Goal: Information Seeking & Learning: Find specific page/section

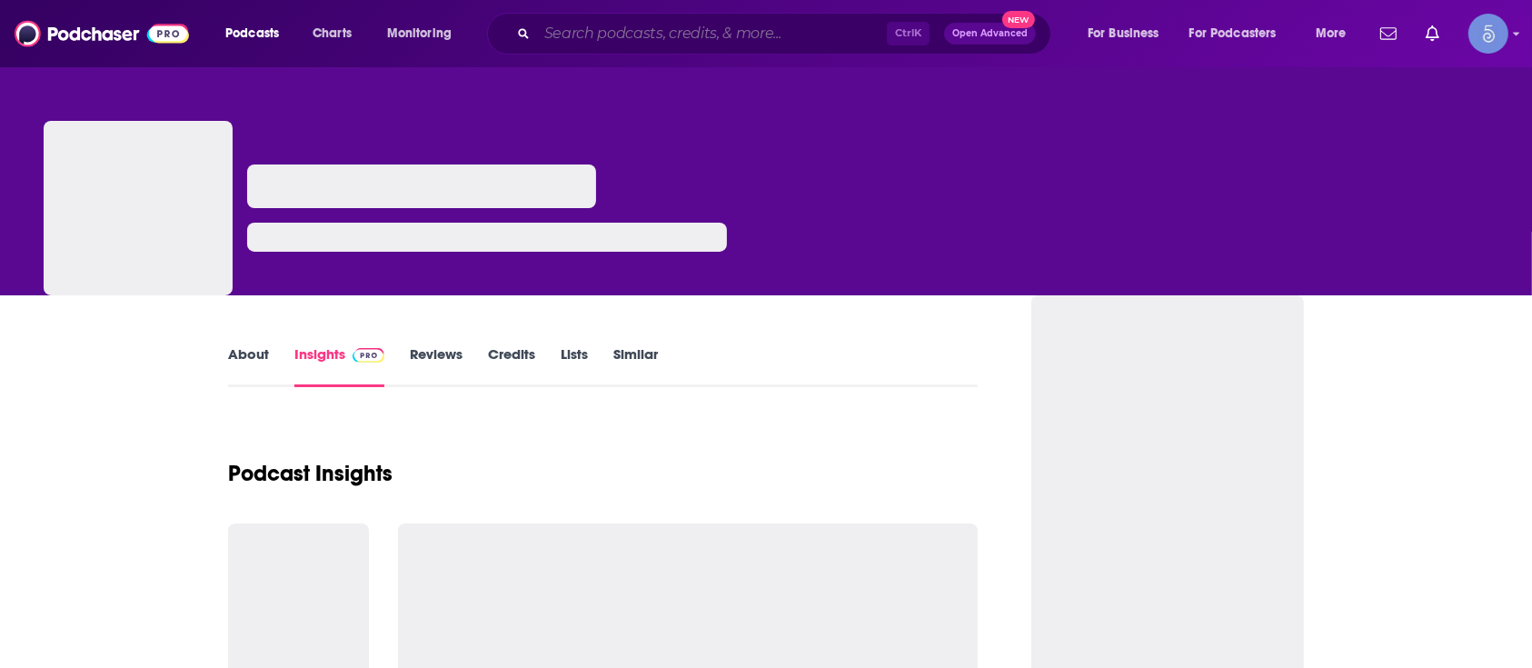
click at [748, 45] on input "Search podcasts, credits, & more..." at bounding box center [712, 33] width 350 height 29
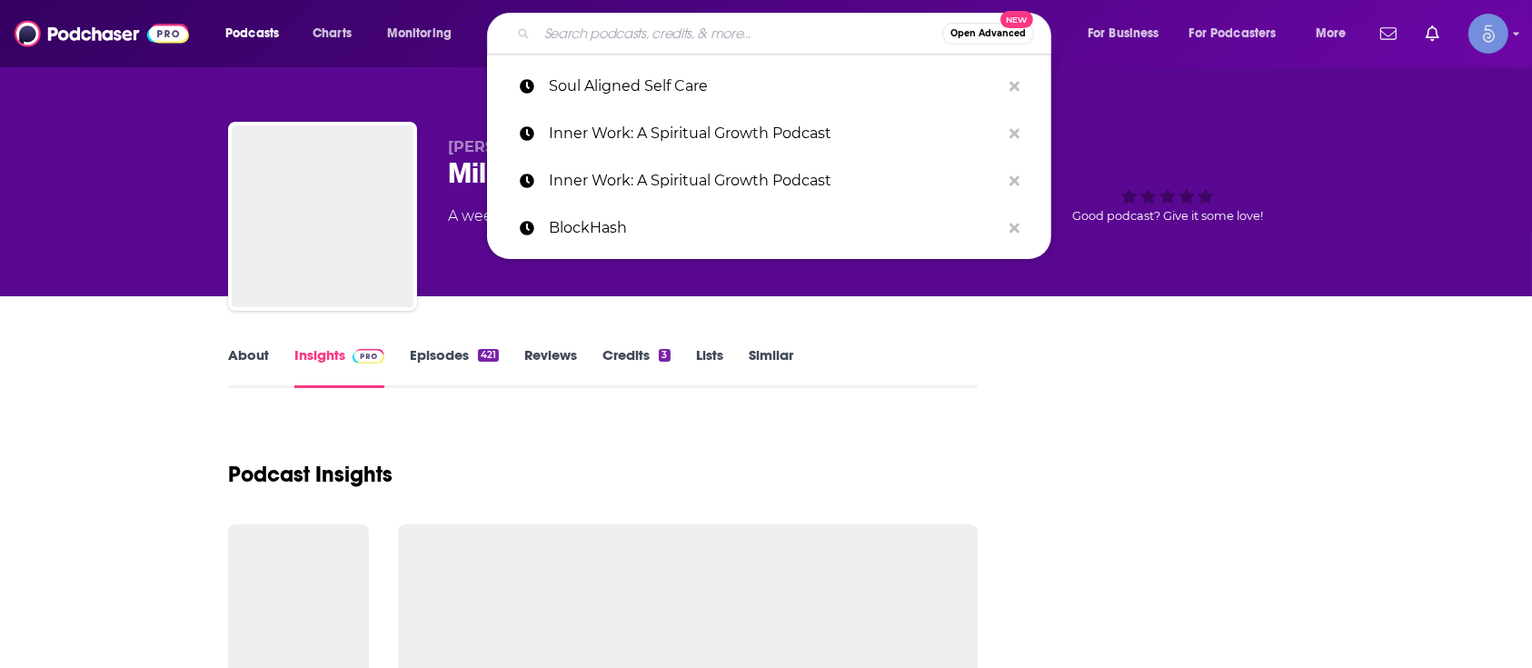
paste input "[EMAIL_ADDRESS][DOMAIN_NAME]"
type input "[EMAIL_ADDRESS][DOMAIN_NAME]"
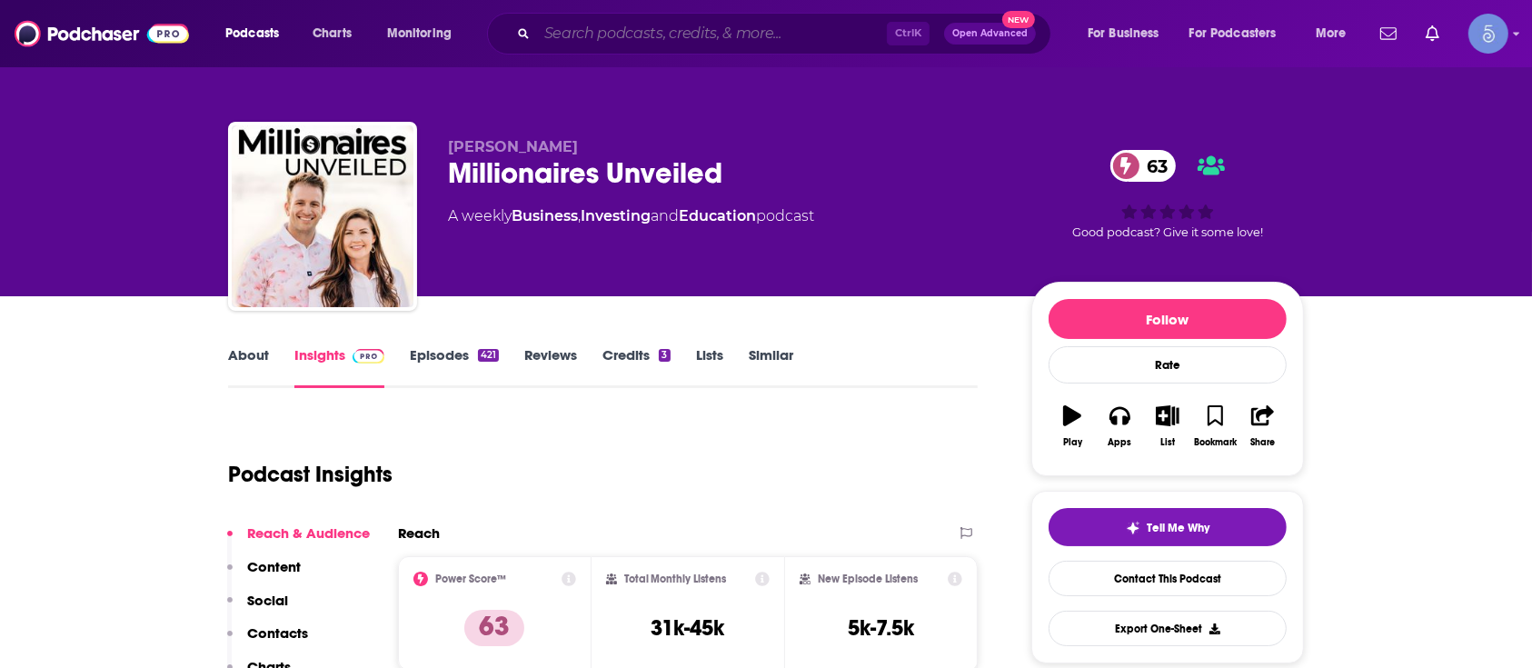
click at [856, 25] on input "Search podcasts, credits, & more..." at bounding box center [712, 33] width 350 height 29
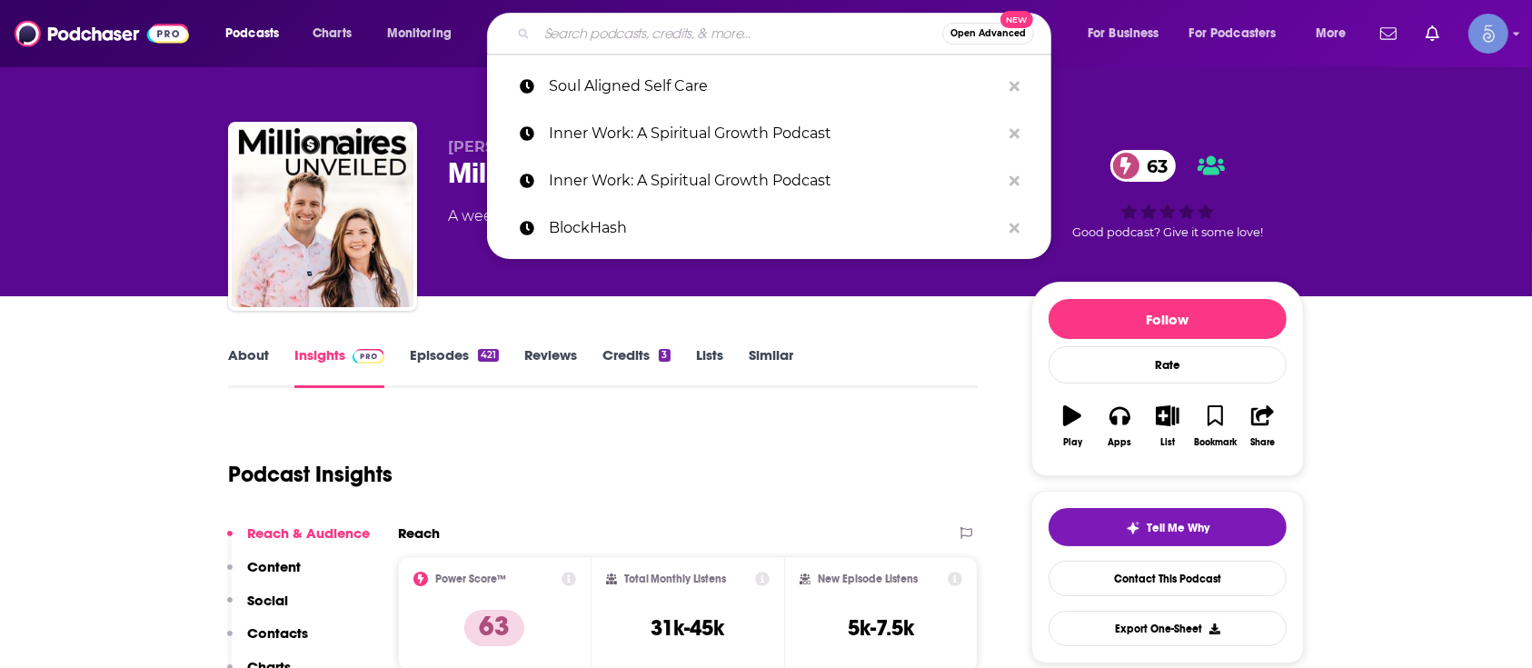
paste input "The Mindful Movement Podcast and Community"
type input "The Mindful Movement Podcast and Community"
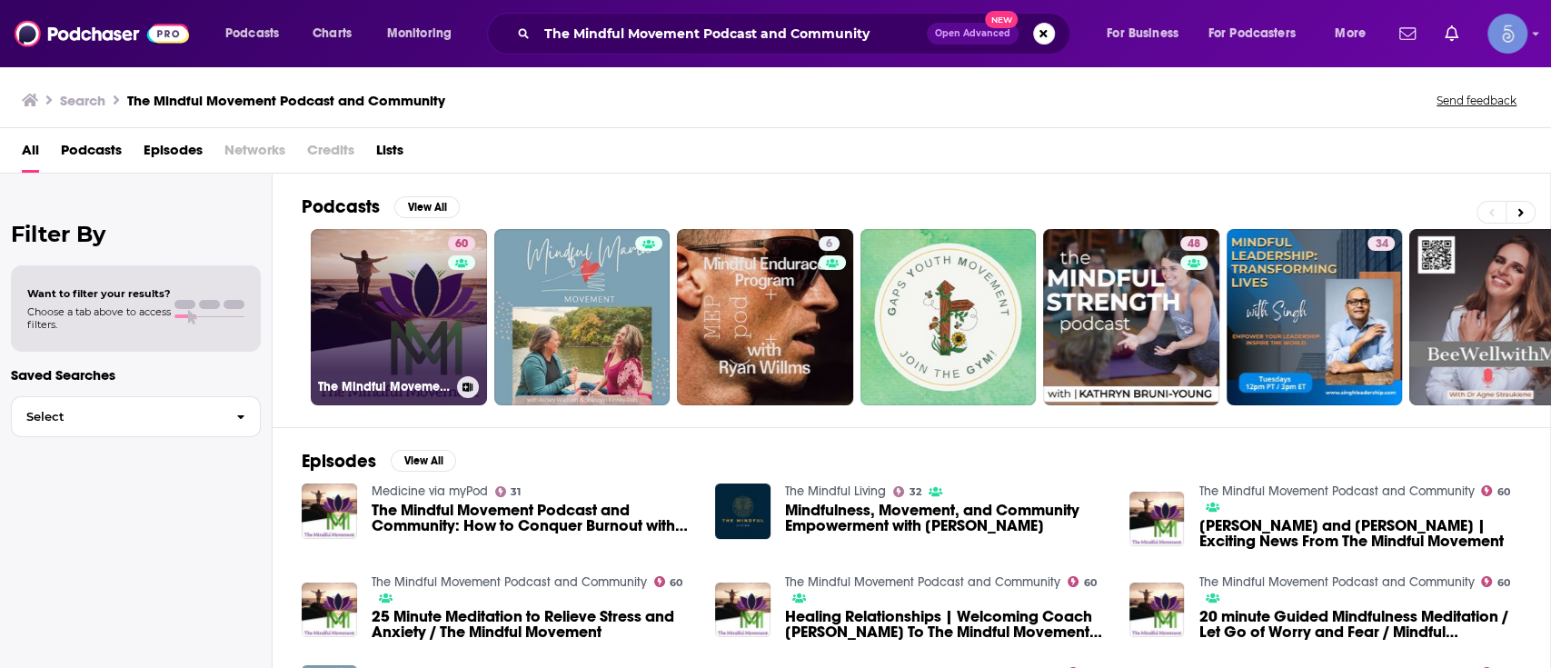
click at [385, 267] on link "60 The Mindful Movement Podcast and Community" at bounding box center [399, 317] width 176 height 176
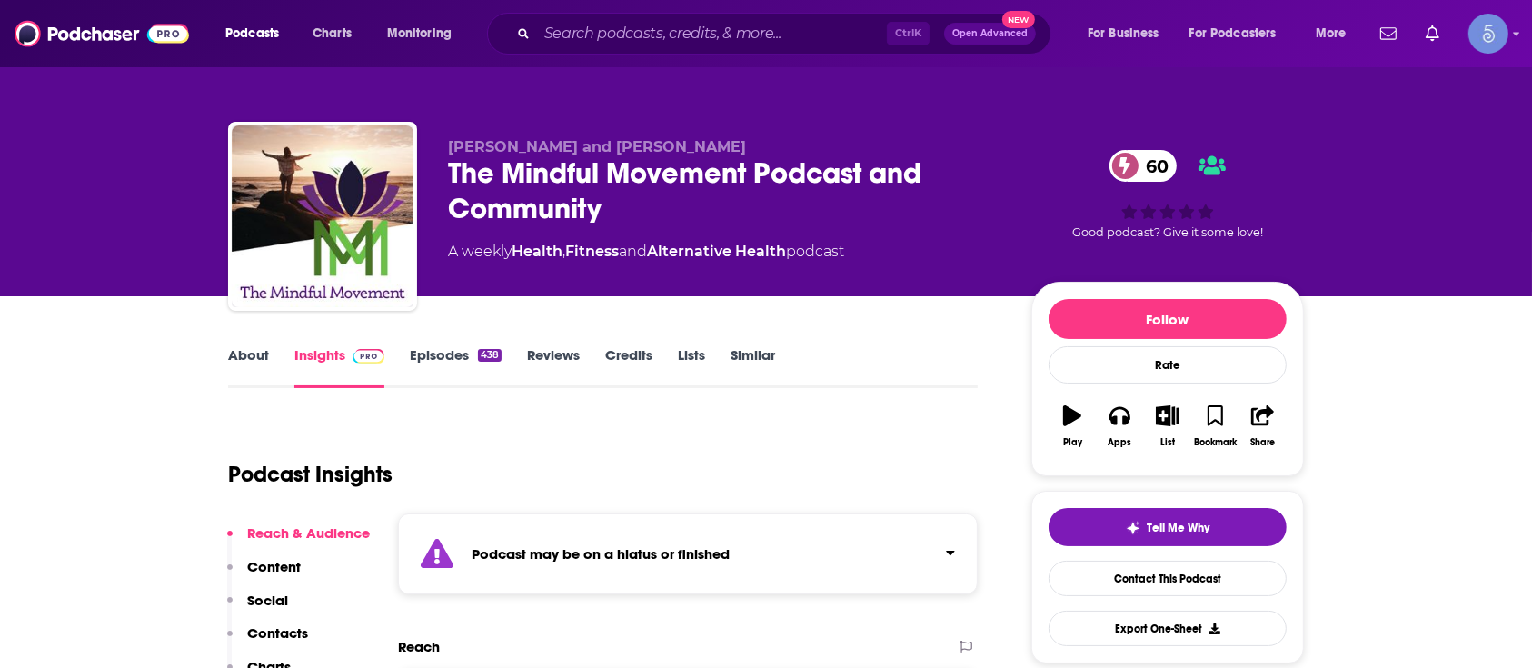
click at [911, 523] on div "Podcast may be on a hiatus or finished" at bounding box center [688, 553] width 580 height 81
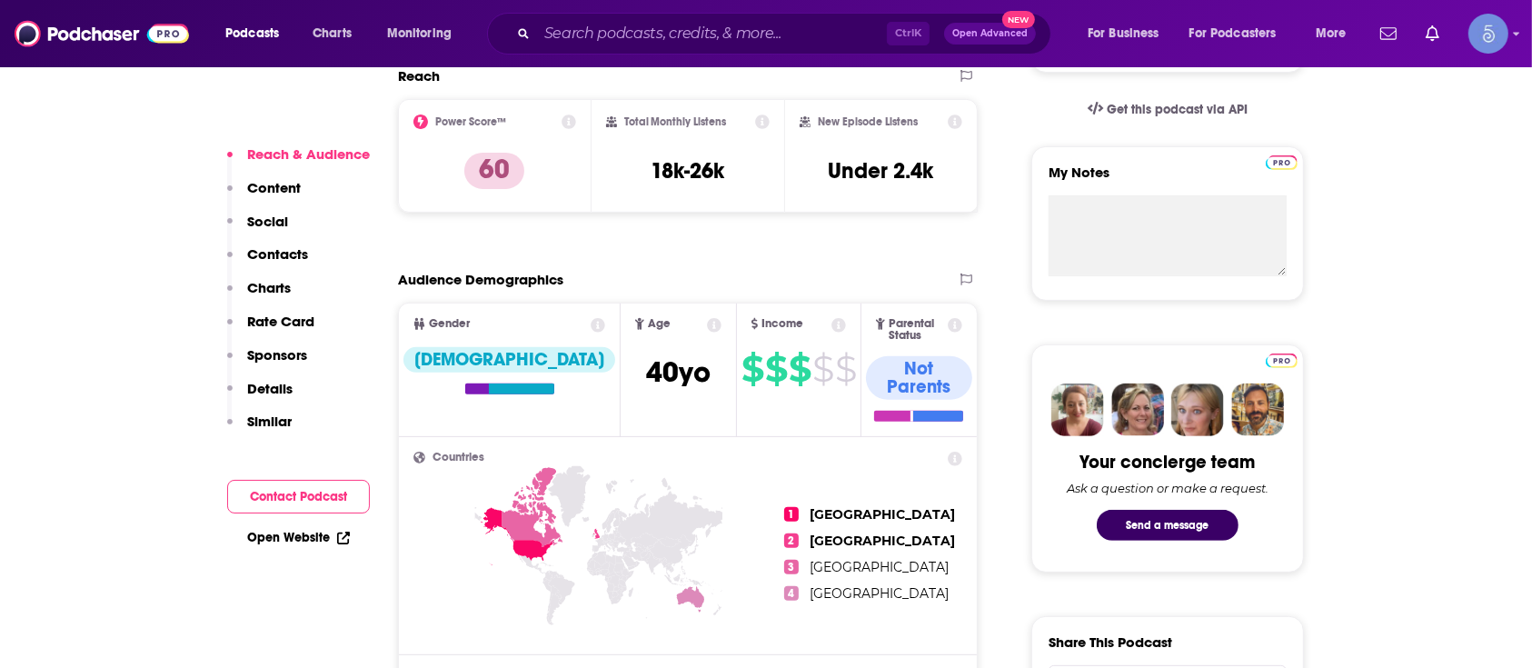
scroll to position [667, 0]
